Goal: Task Accomplishment & Management: Manage account settings

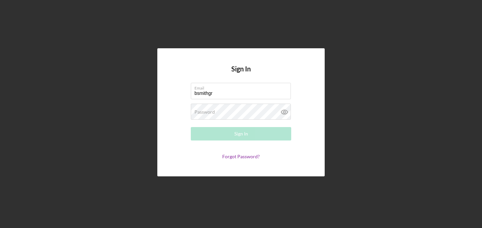
type input "[EMAIL_ADDRESS][DOMAIN_NAME]"
click at [251, 110] on div "Password Required" at bounding box center [241, 112] width 101 height 17
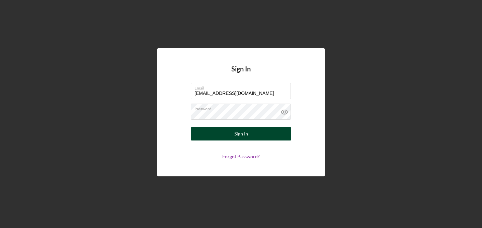
click at [255, 136] on button "Sign In" at bounding box center [241, 133] width 101 height 13
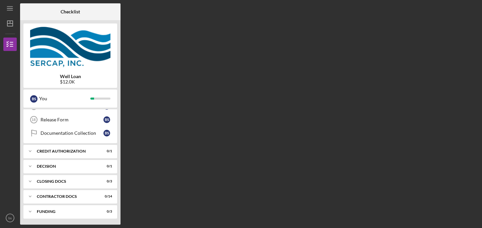
scroll to position [160, 0]
click at [62, 194] on div "Contractor Docs" at bounding box center [73, 196] width 72 height 4
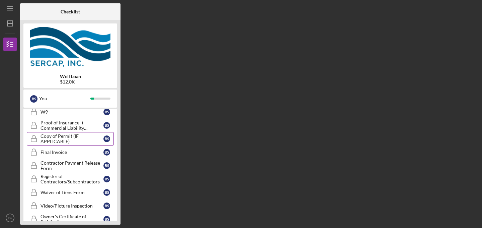
scroll to position [280, 0]
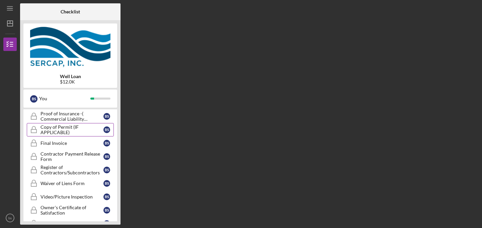
click at [70, 153] on div "Contractor Payment Release Form" at bounding box center [72, 156] width 63 height 11
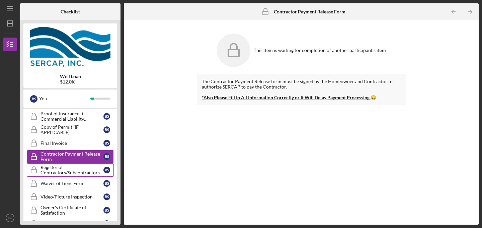
click at [57, 168] on div "Register of Contractors/Subcontractors" at bounding box center [72, 169] width 63 height 11
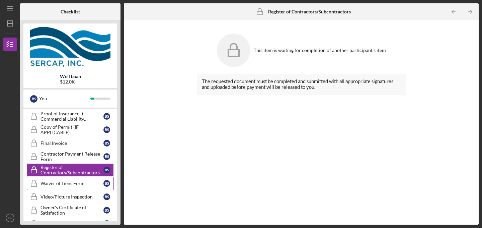
click at [61, 182] on div "Waiver of Liens Form" at bounding box center [72, 183] width 63 height 5
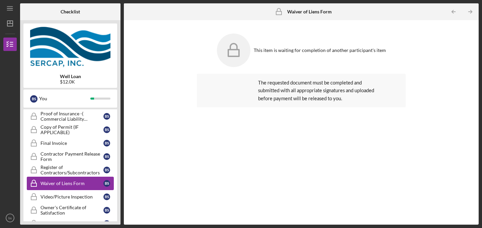
click at [61, 182] on div "Waiver of Liens Form" at bounding box center [72, 183] width 63 height 5
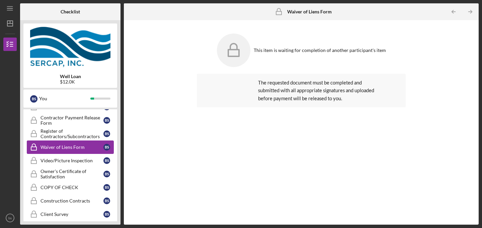
scroll to position [326, 0]
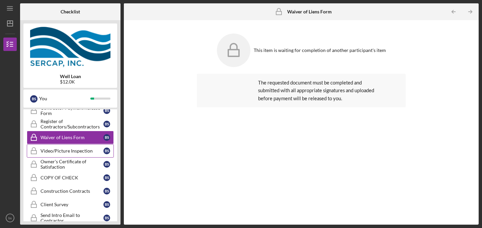
click at [83, 149] on div "Video/Picture Inspection" at bounding box center [72, 150] width 63 height 5
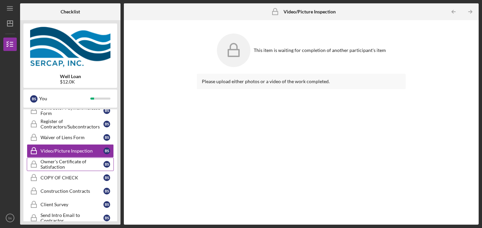
click at [58, 160] on div "Owner's Certificate of Satisfaction" at bounding box center [72, 164] width 63 height 11
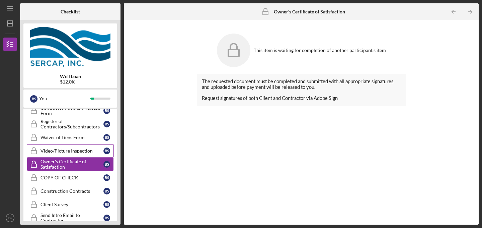
scroll to position [351, 0]
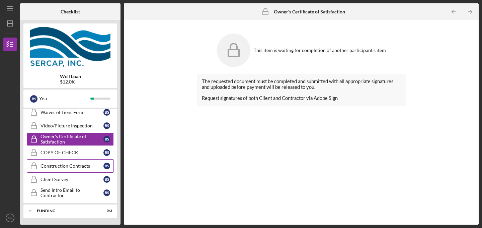
click at [77, 164] on div "Construction Contracts" at bounding box center [72, 165] width 63 height 5
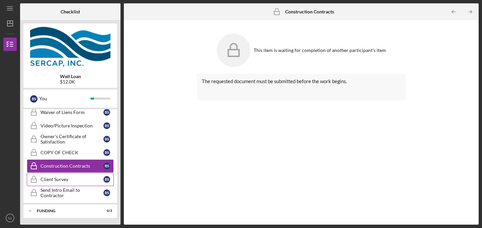
click at [60, 178] on div "Client Survey" at bounding box center [72, 179] width 63 height 5
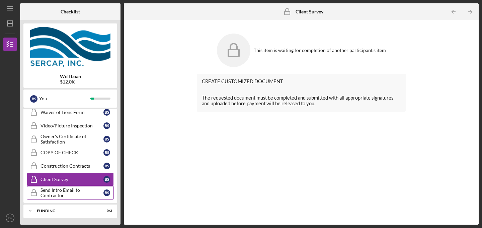
click at [70, 193] on div "Send Intro Email to Contractor" at bounding box center [72, 192] width 63 height 11
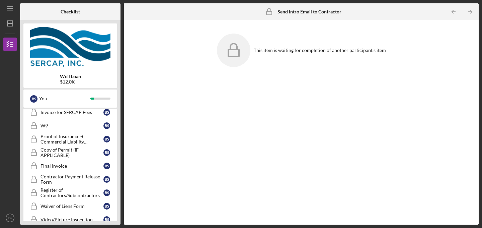
scroll to position [247, 0]
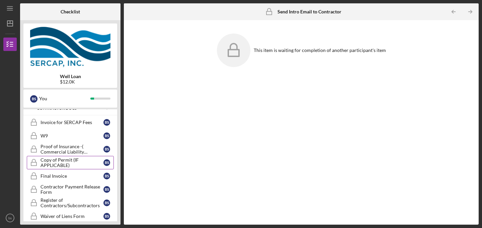
click at [63, 163] on div "Copy of Permit (IF APPLICABLE)" at bounding box center [72, 162] width 63 height 11
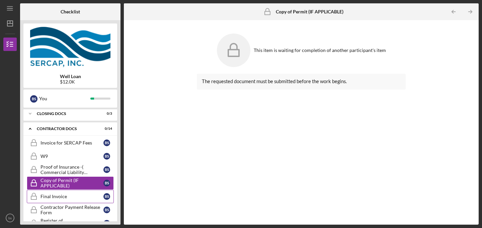
scroll to position [224, 0]
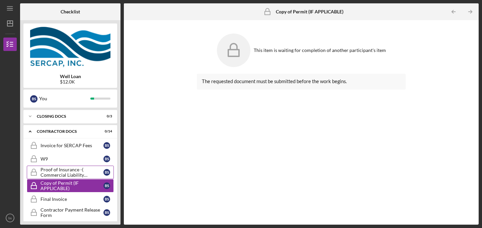
click at [67, 172] on div "Proof of Insurance -( Commercial Liability Insurance)" at bounding box center [72, 172] width 63 height 11
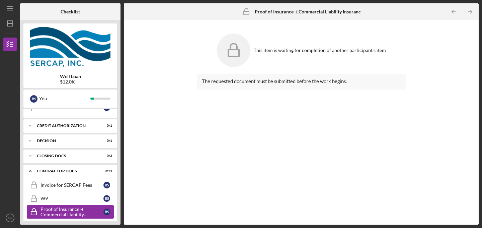
scroll to position [182, 0]
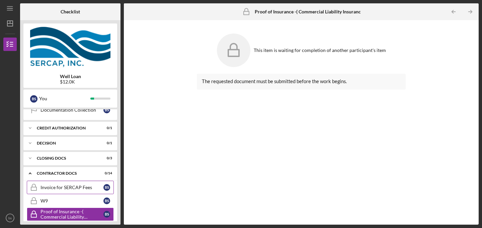
click at [70, 187] on div "Invoice for SERCAP Fees" at bounding box center [72, 187] width 63 height 5
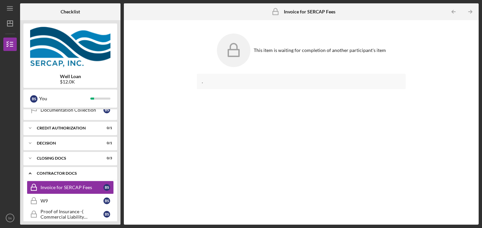
click at [68, 173] on div "Contractor Docs" at bounding box center [73, 173] width 72 height 4
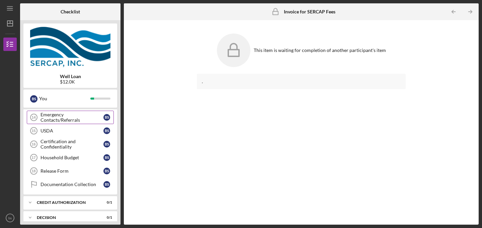
scroll to position [110, 0]
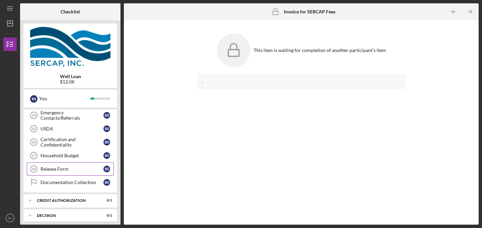
click at [55, 168] on div "Release Form" at bounding box center [72, 168] width 63 height 5
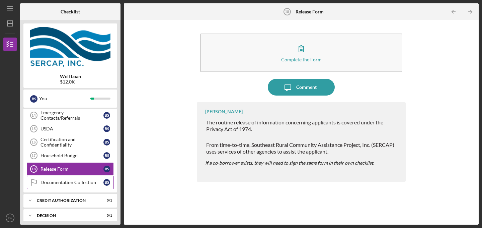
click at [60, 181] on div "Documentation Collection" at bounding box center [72, 182] width 63 height 5
